Goal: Information Seeking & Learning: Learn about a topic

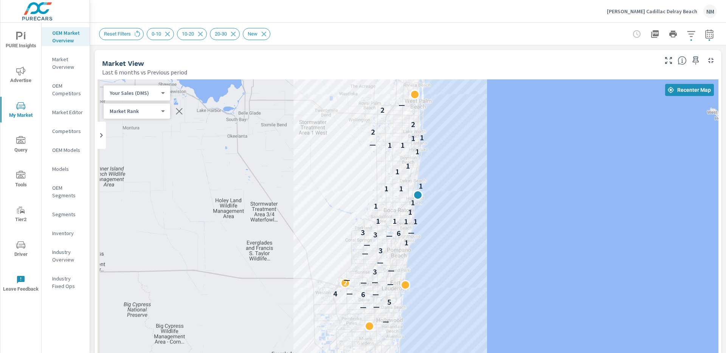
scroll to position [0, 0]
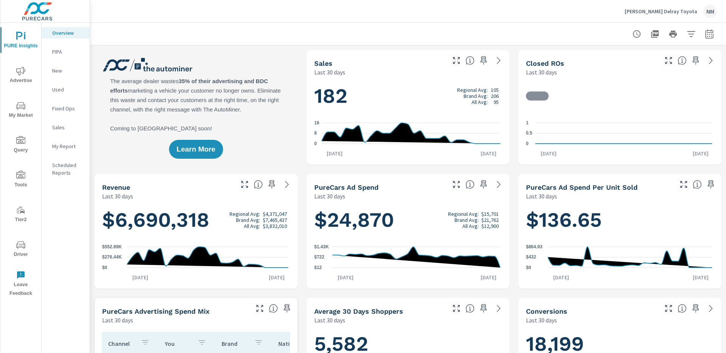
click at [22, 115] on span "My Market" at bounding box center [21, 110] width 36 height 19
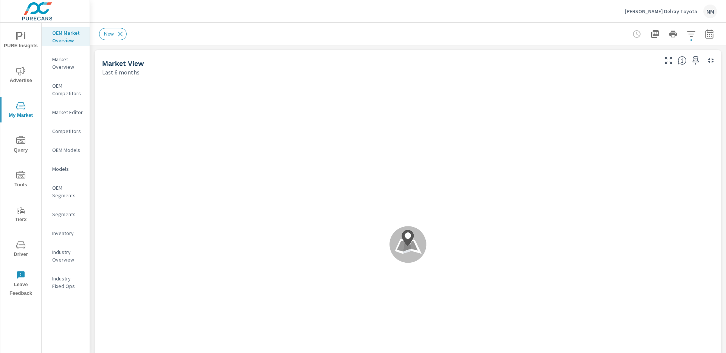
scroll to position [0, 0]
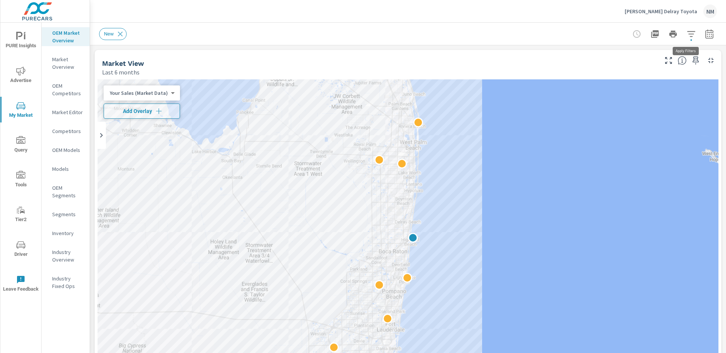
click at [687, 36] on icon "button" at bounding box center [691, 34] width 8 height 6
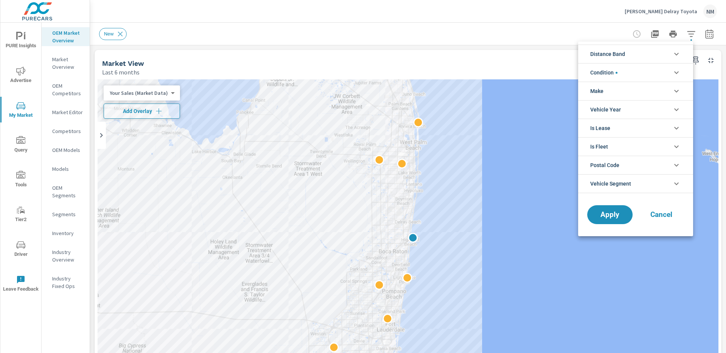
click at [634, 51] on li "Distance Band" at bounding box center [635, 54] width 115 height 19
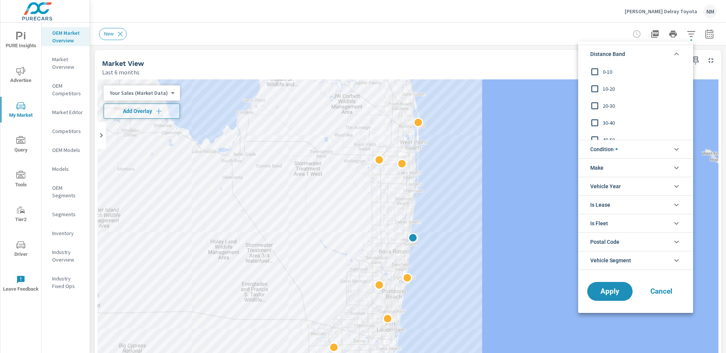
click at [634, 51] on li "Distance Band" at bounding box center [635, 54] width 115 height 19
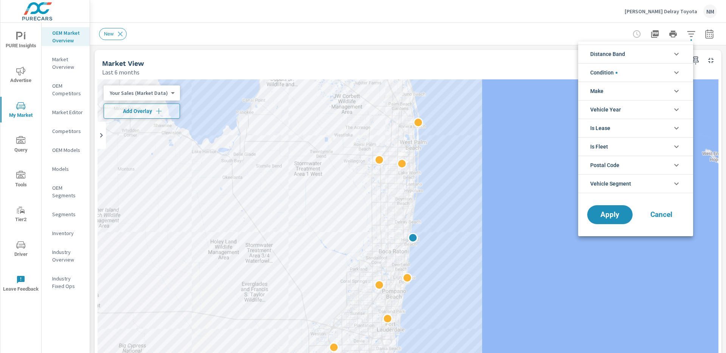
click at [634, 51] on li "Distance Band" at bounding box center [635, 54] width 115 height 19
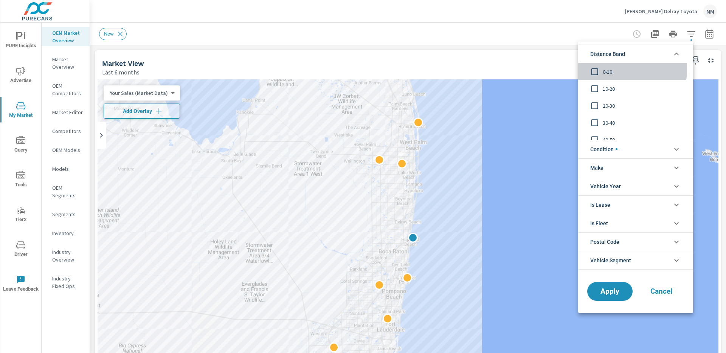
click at [614, 70] on span "0-10" at bounding box center [644, 71] width 83 height 9
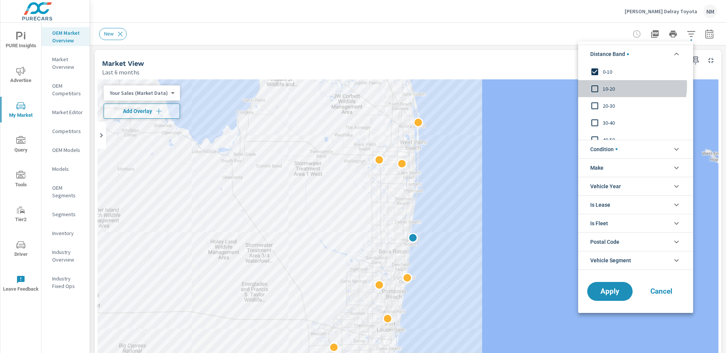
click at [612, 86] on span "10-20" at bounding box center [644, 88] width 83 height 9
click at [609, 103] on span "20-30" at bounding box center [644, 105] width 83 height 9
click at [622, 294] on span "Apply" at bounding box center [610, 291] width 31 height 7
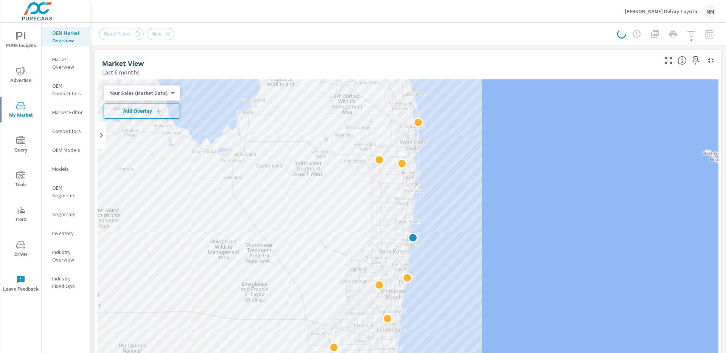
click at [142, 109] on span "Add Overlay" at bounding box center [142, 111] width 70 height 8
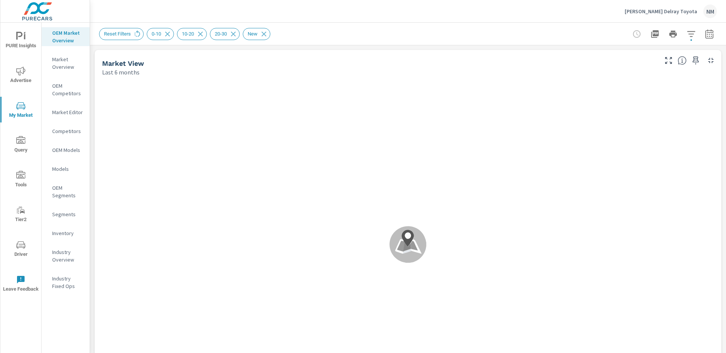
scroll to position [0, 0]
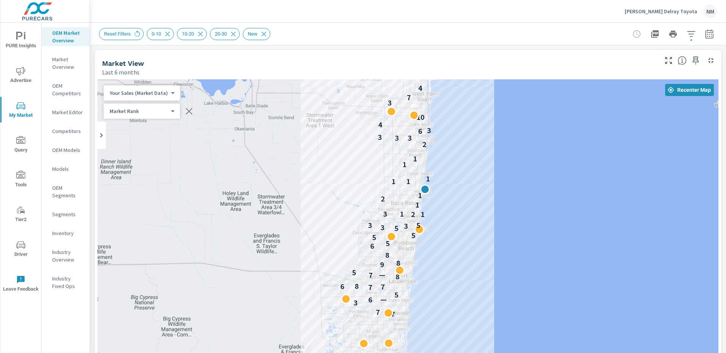
drag, startPoint x: 449, startPoint y: 190, endPoint x: 461, endPoint y: 139, distance: 51.8
click at [461, 139] on div "7 7 3 6 — 5 7 7 6 8 8 7 — 5 9 8 8 6 5 5 5 5 3 3 3 5 2 1 1 3 1 2 1 1 1 1 1 1 2 3…" at bounding box center [408, 232] width 621 height 307
click at [687, 37] on icon "button" at bounding box center [691, 34] width 9 height 9
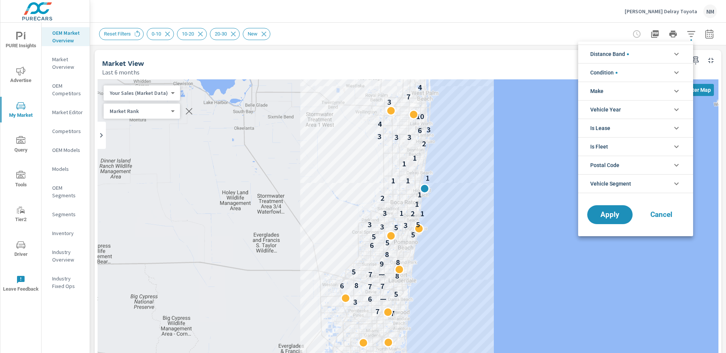
click at [637, 53] on li "Distance Band" at bounding box center [635, 54] width 115 height 19
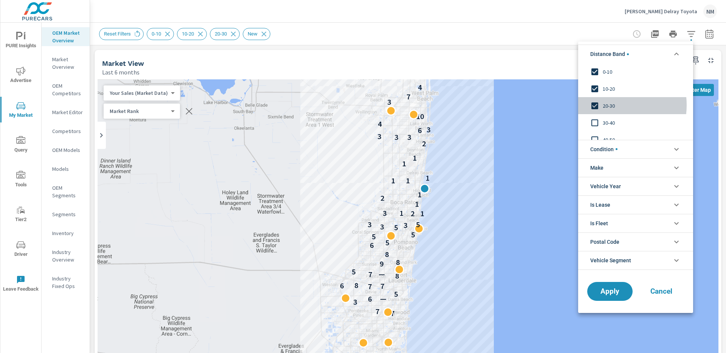
click at [606, 105] on span "20-30" at bounding box center [644, 105] width 83 height 9
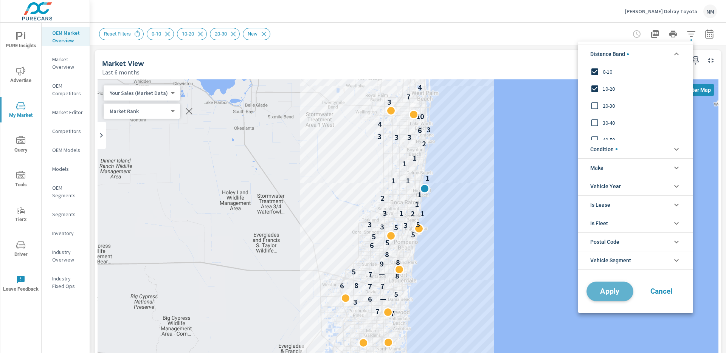
click at [610, 286] on button "Apply" at bounding box center [610, 292] width 47 height 20
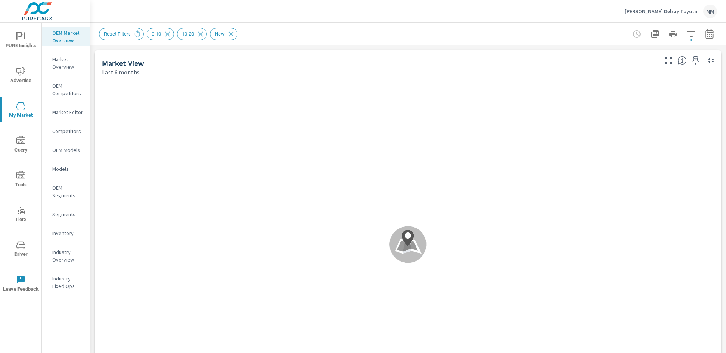
scroll to position [0, 0]
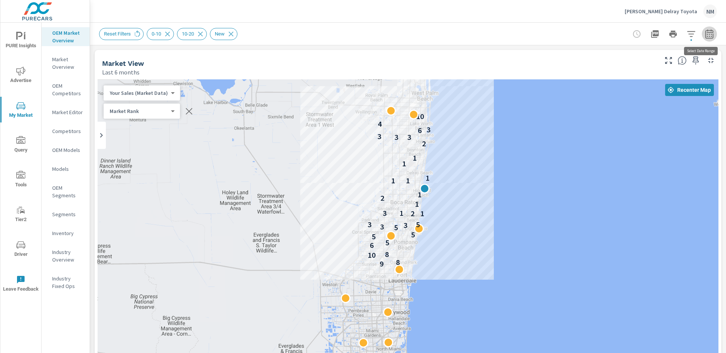
click at [705, 34] on icon "button" at bounding box center [709, 34] width 9 height 9
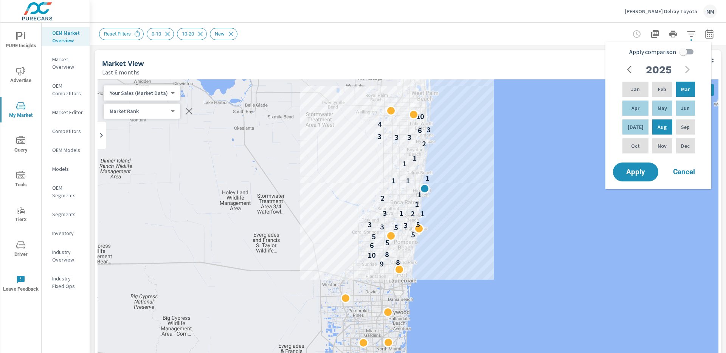
click at [685, 49] on input "Apply comparison" at bounding box center [683, 52] width 43 height 14
checkbox input "true"
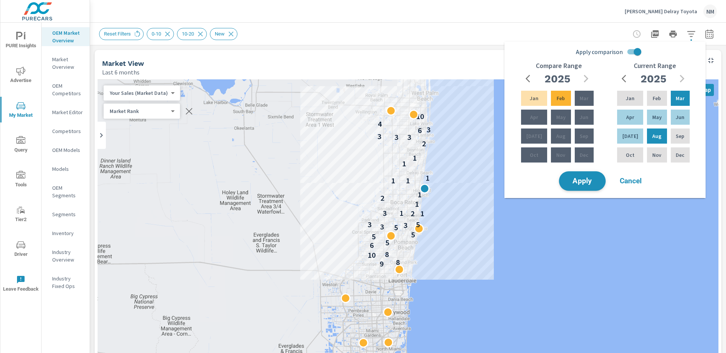
click at [592, 178] on span "Apply" at bounding box center [582, 181] width 31 height 7
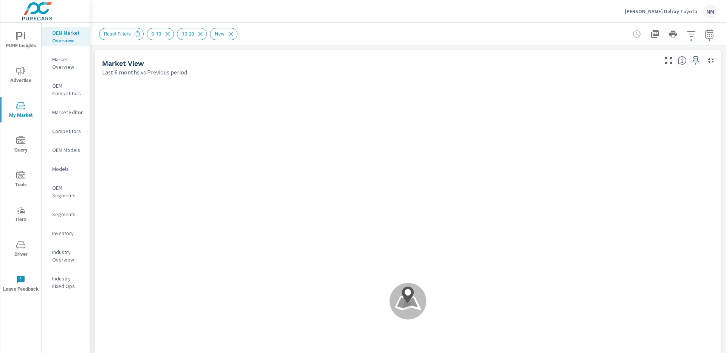
scroll to position [0, 0]
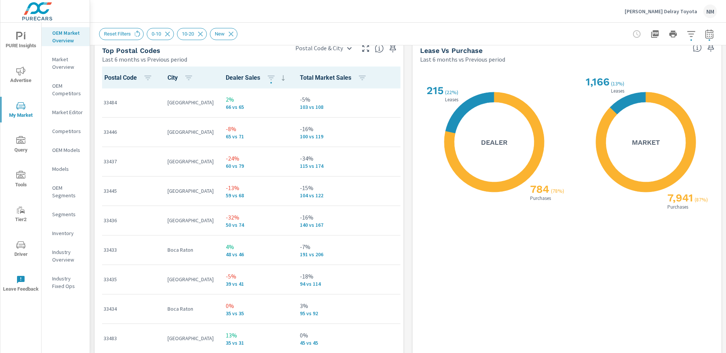
scroll to position [923, 0]
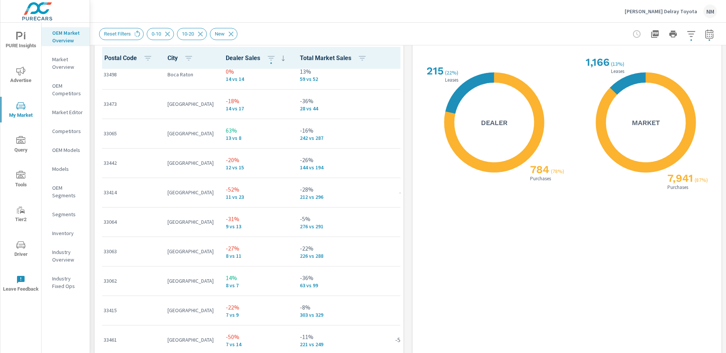
scroll to position [749, 0]
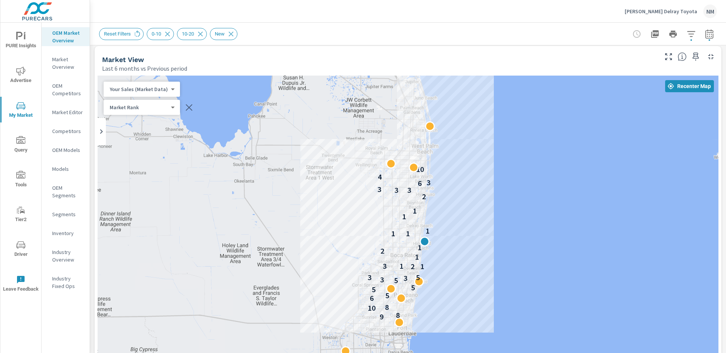
scroll to position [11, 0]
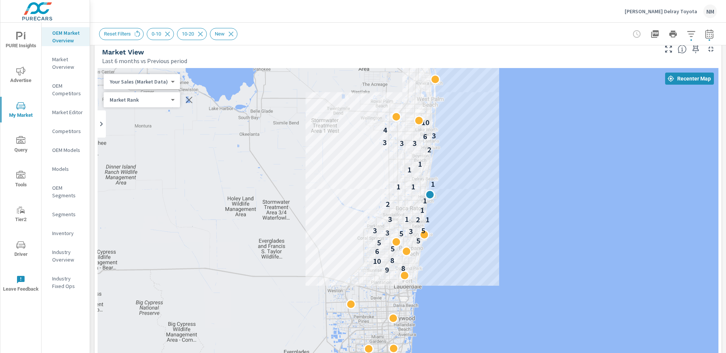
drag, startPoint x: 470, startPoint y: 166, endPoint x: 475, endPoint y: 127, distance: 38.9
click at [475, 127] on div "9 8 10 8 6 5 5 5 5 3 3 3 5 2 1 1 3 1 2 1 1 1 1 1 1 2 3 3 3 6 3 4 10" at bounding box center [408, 278] width 621 height 421
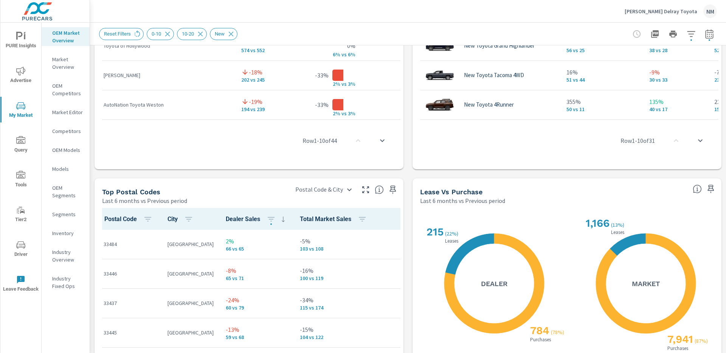
scroll to position [740, 0]
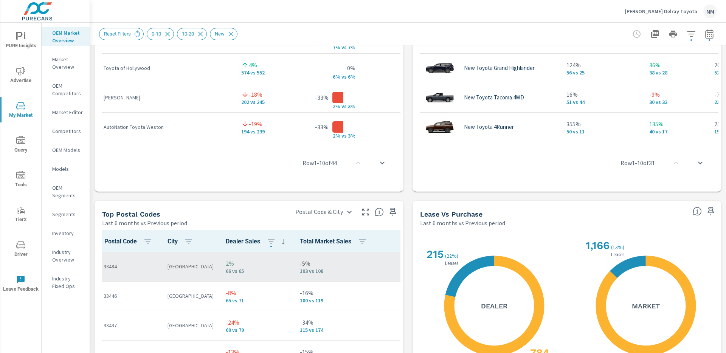
click at [183, 267] on p "[GEOGRAPHIC_DATA]" at bounding box center [191, 267] width 46 height 8
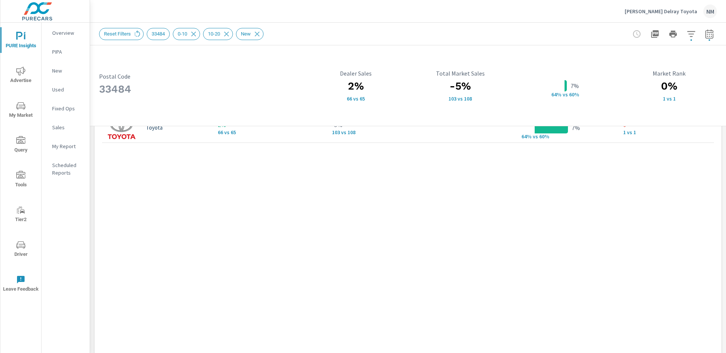
scroll to position [664, 0]
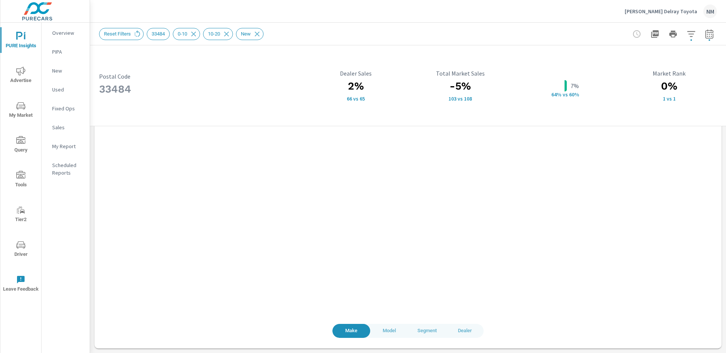
click at [466, 334] on span "Dealer" at bounding box center [465, 331] width 29 height 9
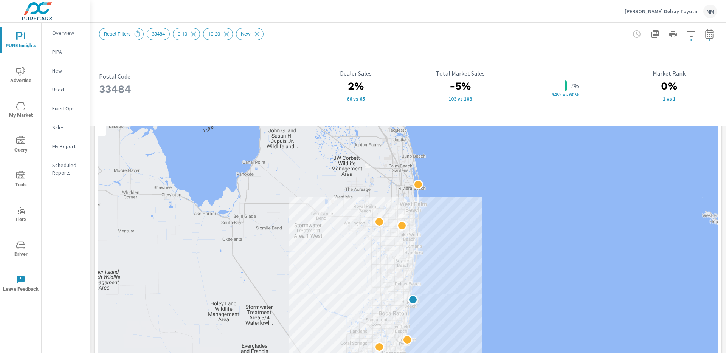
scroll to position [73, 0]
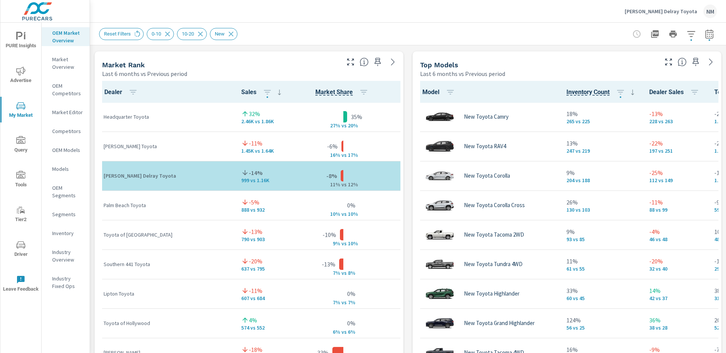
scroll to position [472, 0]
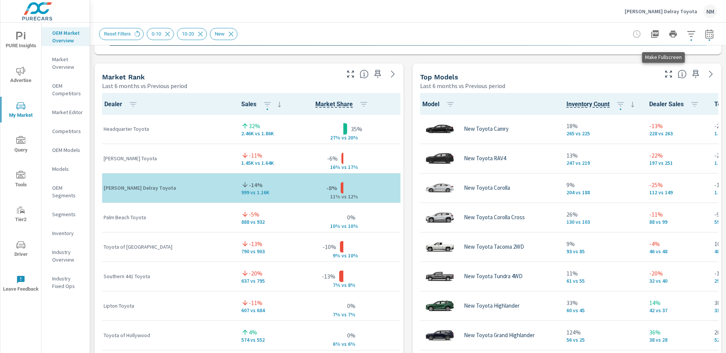
click at [664, 75] on icon "button" at bounding box center [668, 74] width 9 height 9
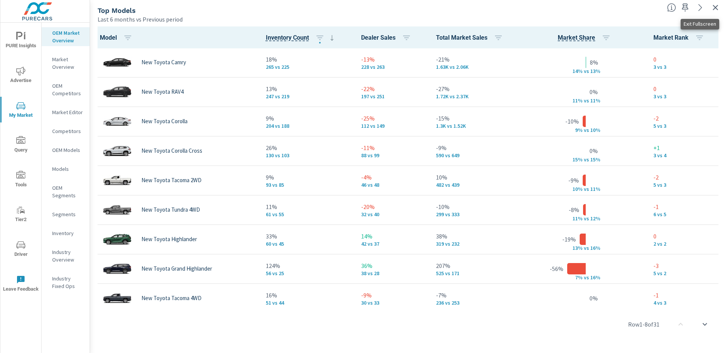
click at [713, 10] on icon "button" at bounding box center [715, 7] width 9 height 9
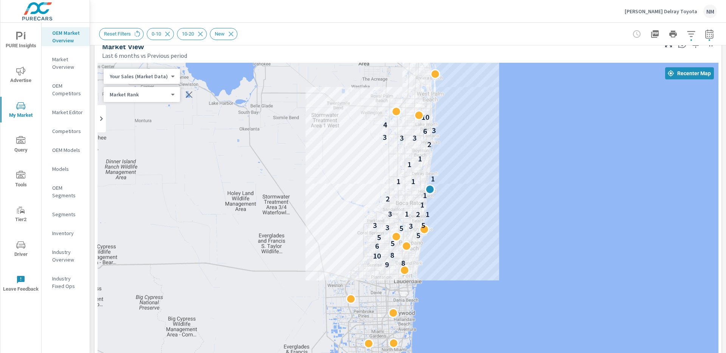
scroll to position [14, 0]
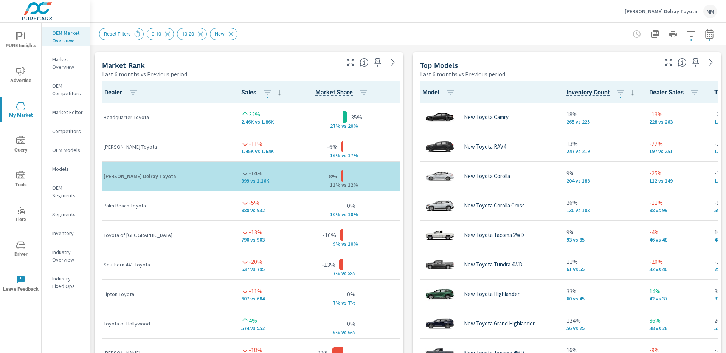
scroll to position [479, 0]
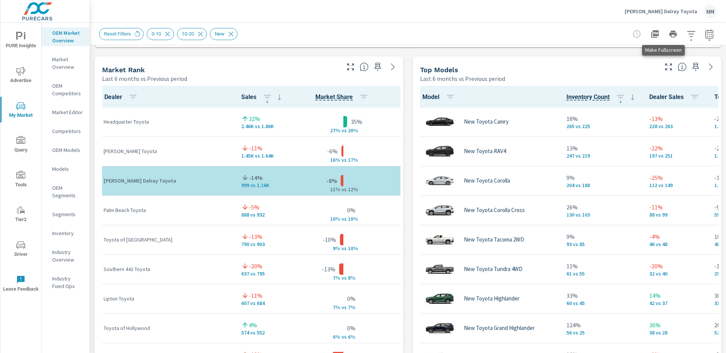
click at [664, 65] on icon "button" at bounding box center [668, 66] width 9 height 9
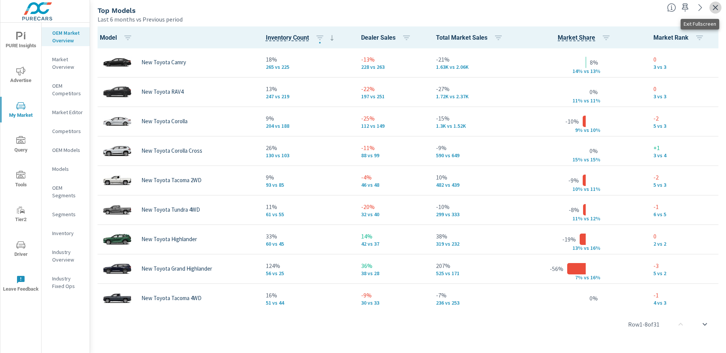
click at [714, 5] on icon "button" at bounding box center [715, 7] width 9 height 9
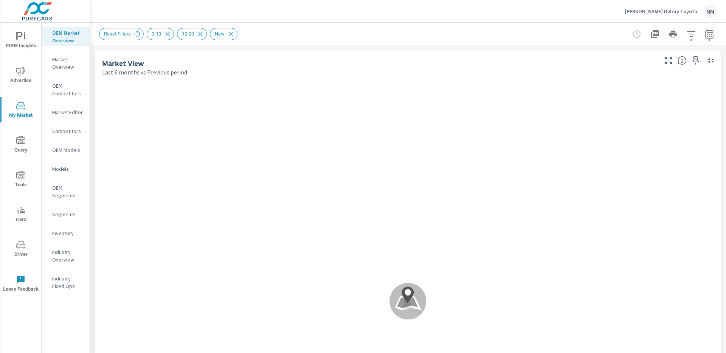
scroll to position [0, 0]
